Goal: Check status: Check status

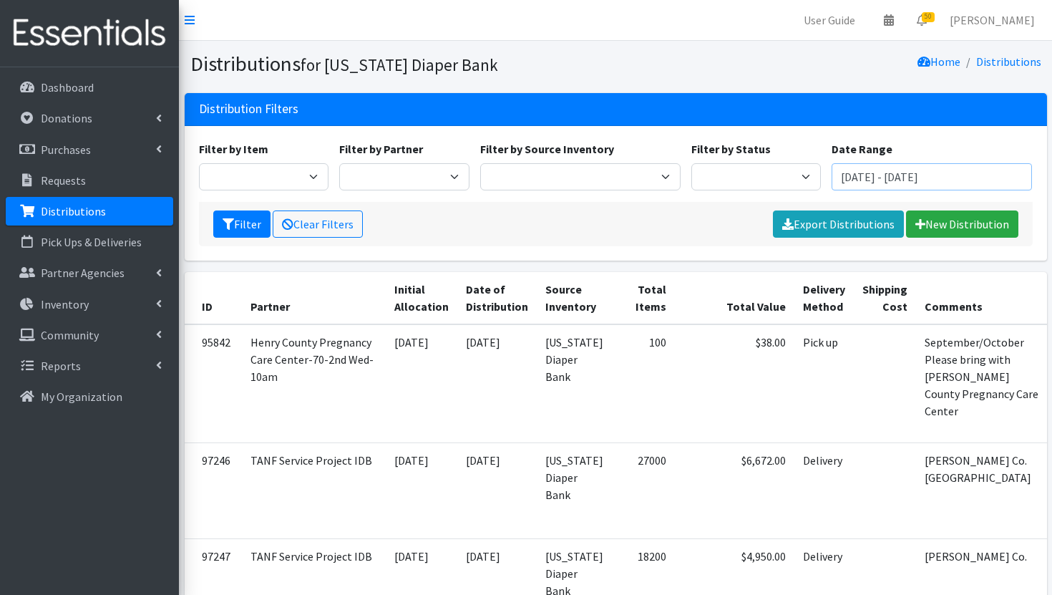
click at [932, 167] on input "[DATE] - [DATE]" at bounding box center [931, 176] width 200 height 27
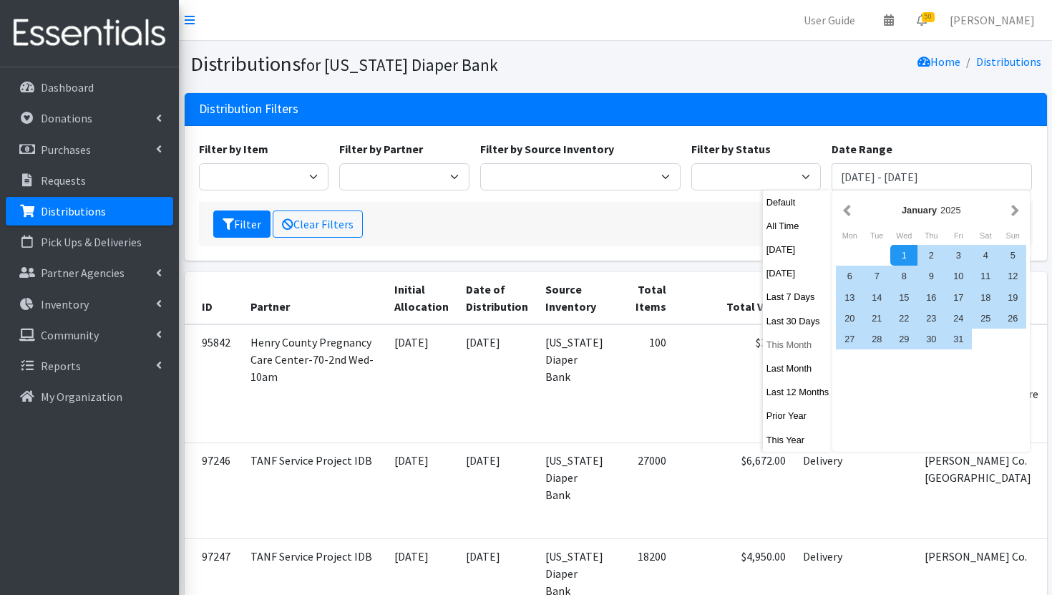
click at [801, 349] on button "This Month" at bounding box center [798, 344] width 70 height 21
type input "[DATE] - [DATE]"
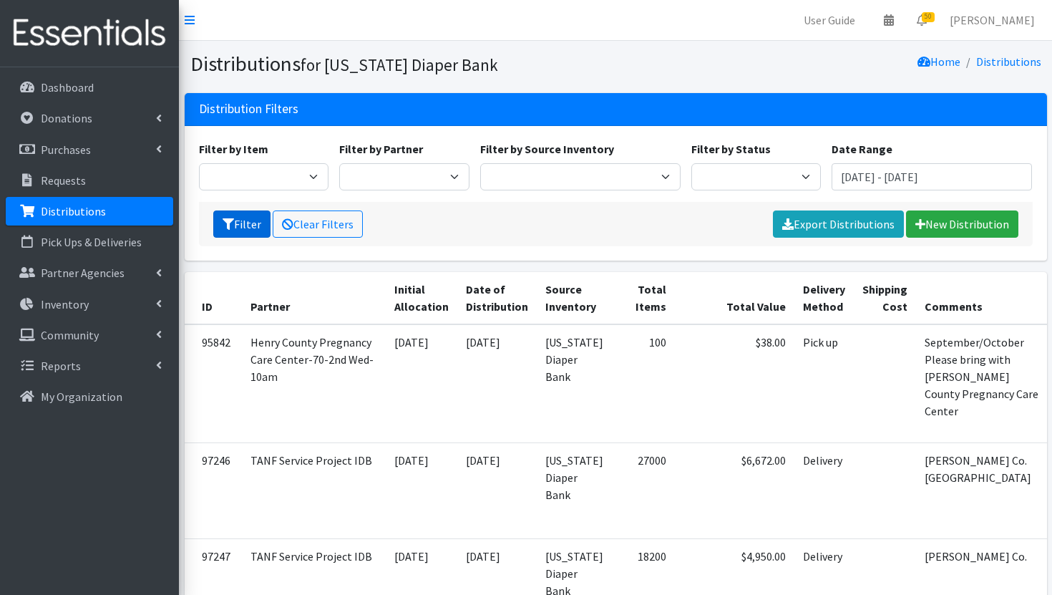
click at [228, 225] on icon "submit" at bounding box center [228, 223] width 11 height 11
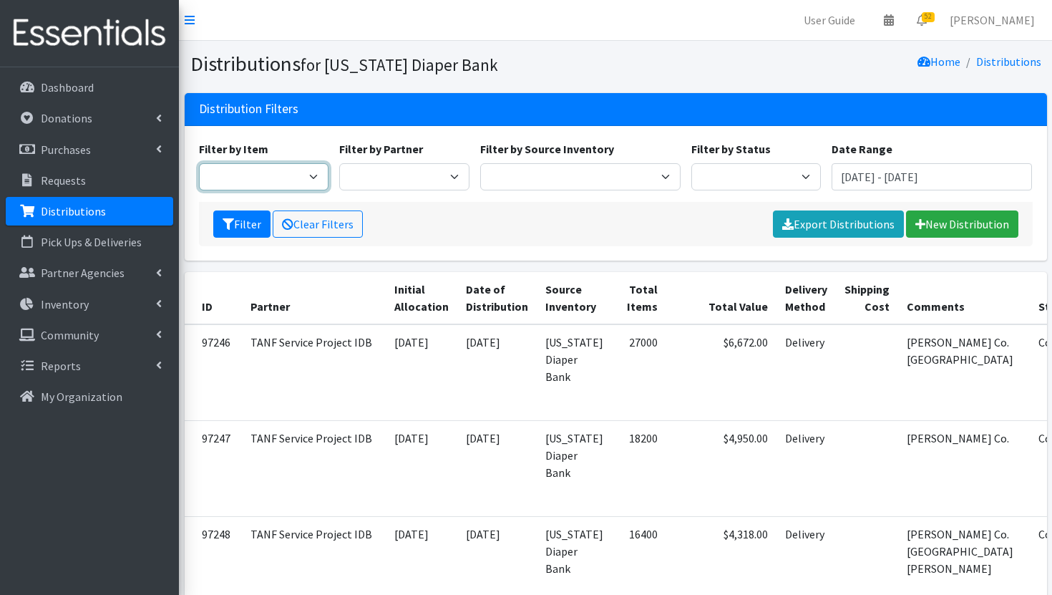
click at [302, 179] on select "Bed Pads (Cloth) Bed Pads (Disposable) Bibs (Adult & Child) Cloth Diapers (AIO'…" at bounding box center [264, 176] width 130 height 27
click at [199, 163] on select "Bed Pads (Cloth) Bed Pads (Disposable) Bibs (Adult & Child) Cloth Diapers (AIO'…" at bounding box center [264, 176] width 130 height 27
click at [318, 180] on select "Bed Pads (Cloth) Bed Pads (Disposable) Bibs (Adult & Child) Cloth Diapers (AIO'…" at bounding box center [264, 176] width 130 height 27
select select "3418"
click at [199, 163] on select "Bed Pads (Cloth) Bed Pads (Disposable) Bibs (Adult & Child) Cloth Diapers (AIO'…" at bounding box center [264, 176] width 130 height 27
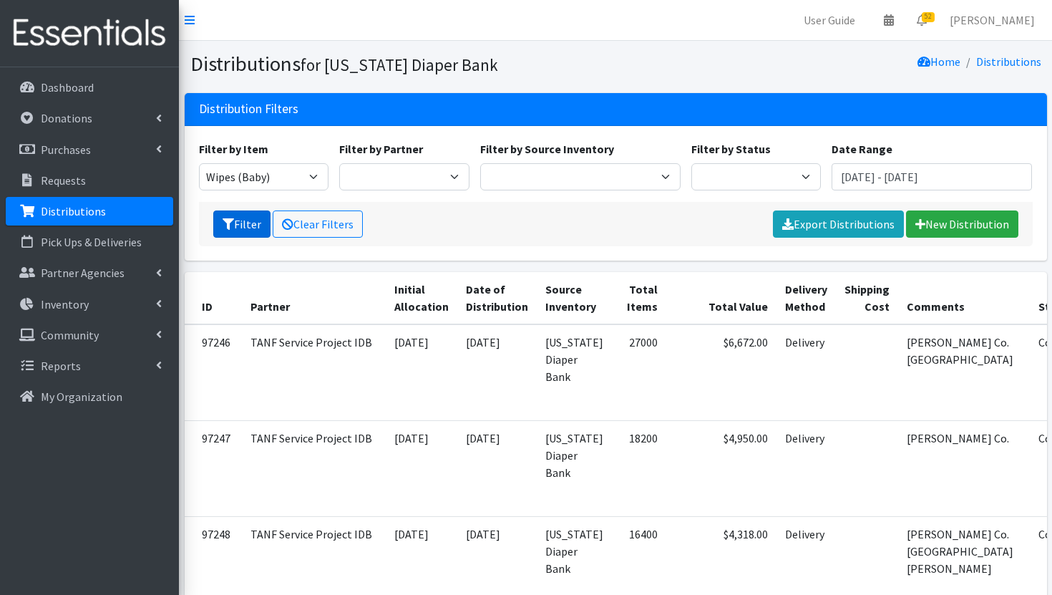
click at [253, 226] on button "Filter" at bounding box center [241, 223] width 57 height 27
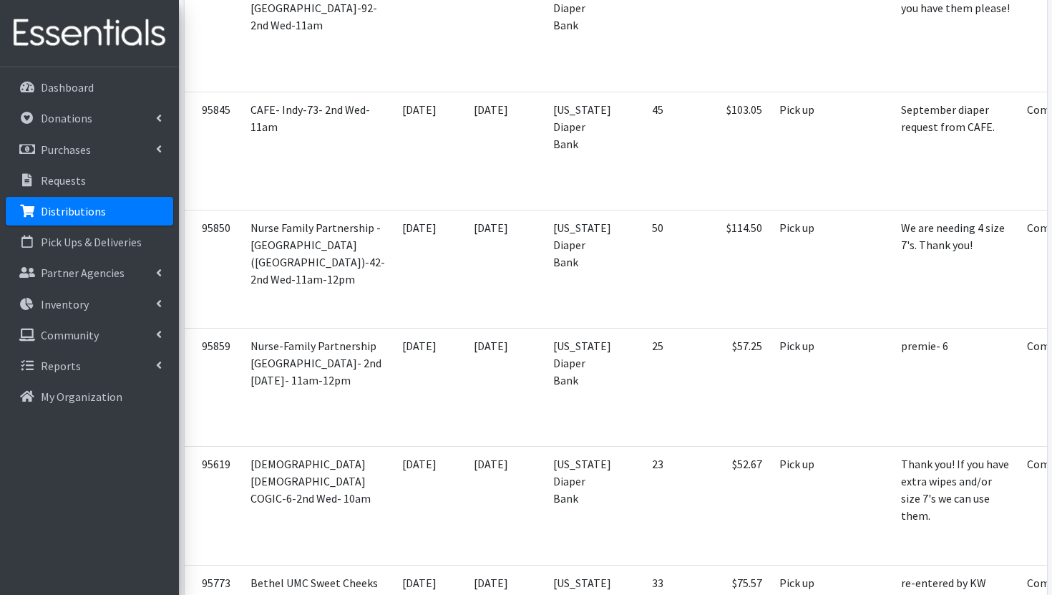
scroll to position [4497, 0]
